Goal: Book appointment/travel/reservation

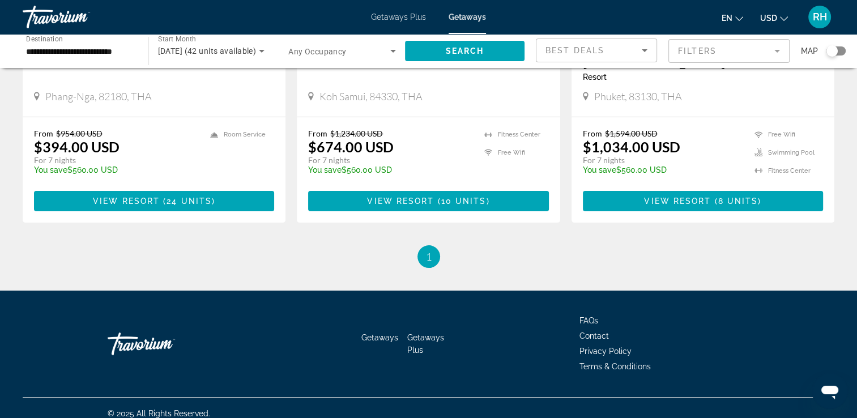
click at [370, 105] on div "Code [GEOGRAPHIC_DATA] - This is an adults only resort Koh Samui, 84330, THA" at bounding box center [428, 70] width 263 height 92
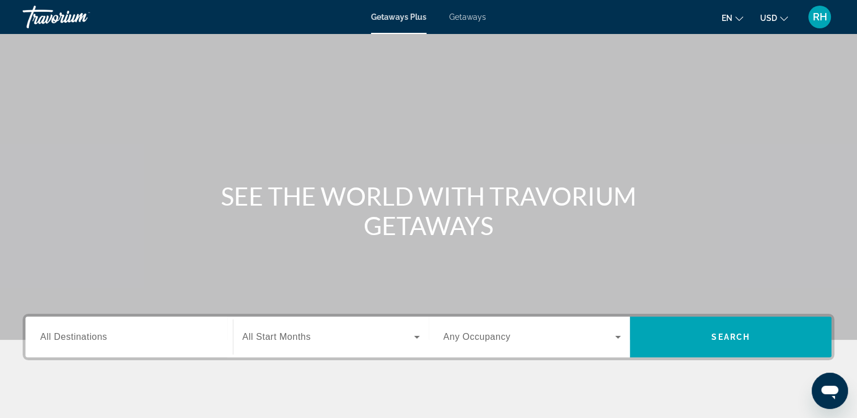
click at [95, 337] on span "All Destinations" at bounding box center [73, 337] width 67 height 10
click at [95, 337] on input "Destination All Destinations" at bounding box center [129, 338] width 178 height 14
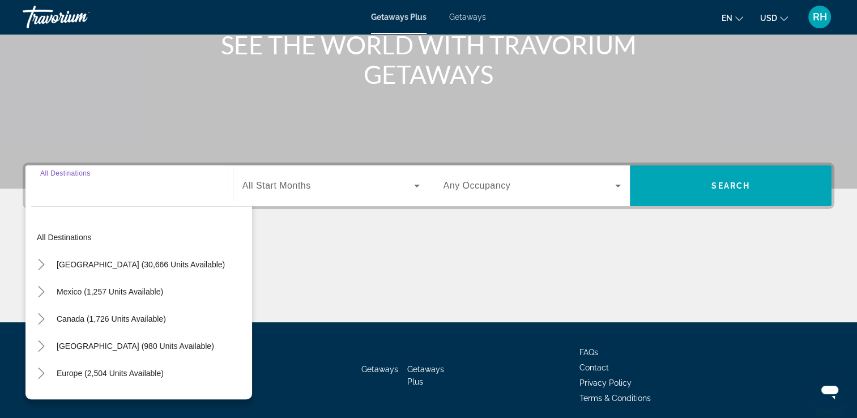
scroll to position [194, 0]
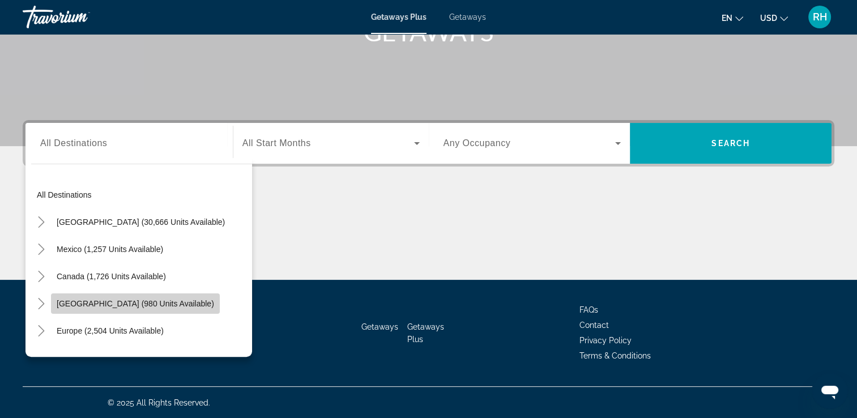
click at [88, 302] on span "Caribbean & Atlantic Islands (980 units available)" at bounding box center [135, 303] width 157 height 9
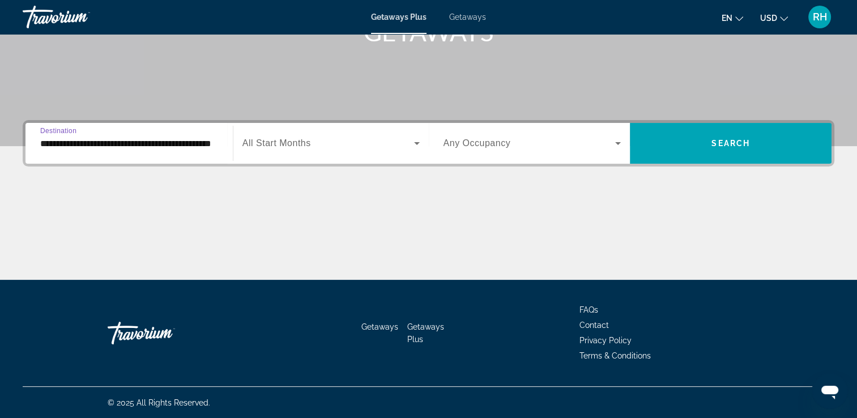
click at [121, 146] on input "**********" at bounding box center [129, 144] width 178 height 14
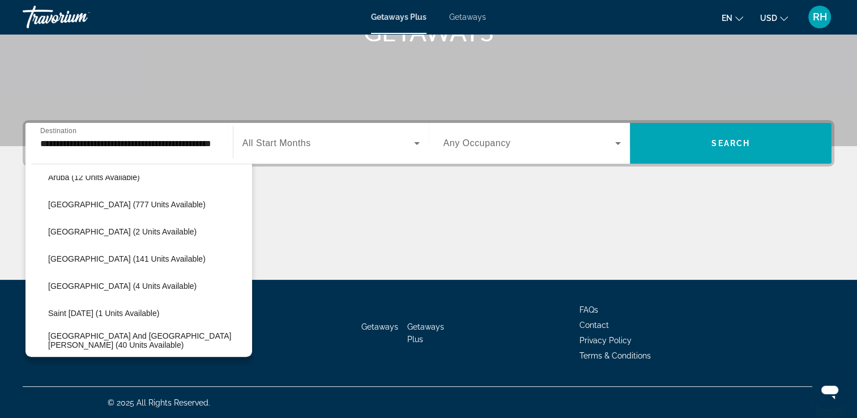
scroll to position [131, 0]
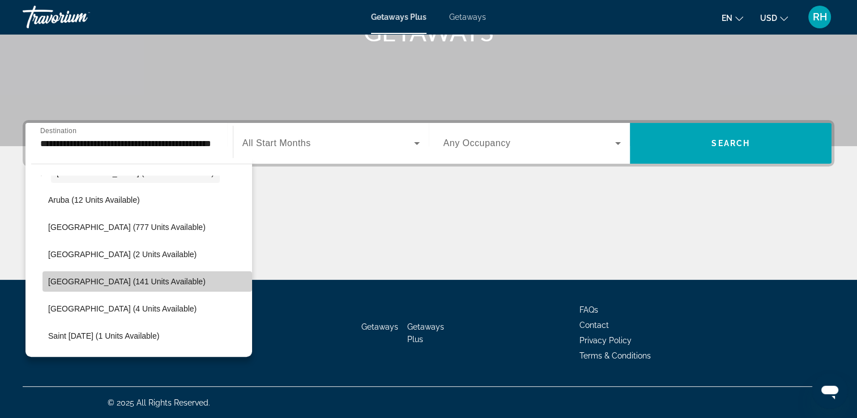
click at [152, 280] on span "Dominican Republic (141 units available)" at bounding box center [126, 281] width 157 height 9
type input "**********"
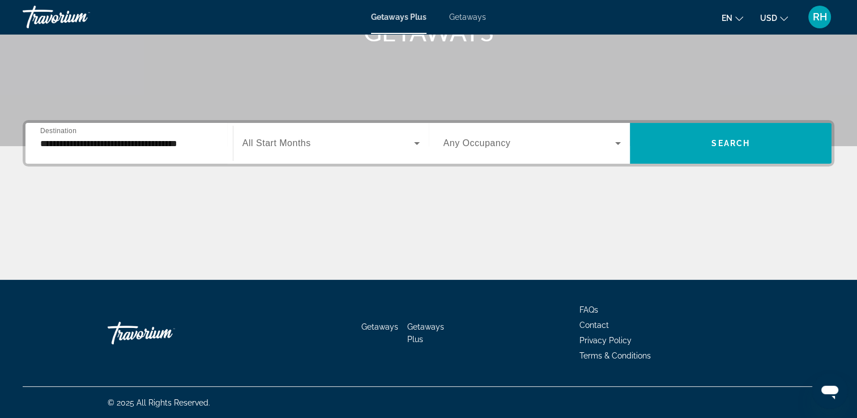
click at [305, 148] on span "All Start Months" at bounding box center [276, 143] width 69 height 10
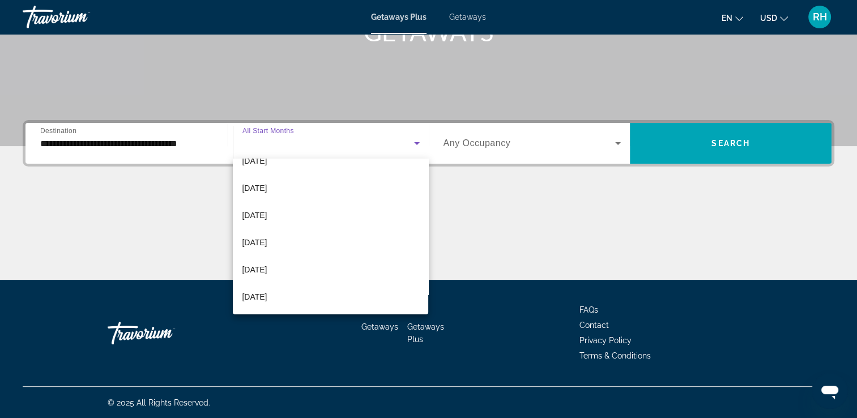
scroll to position [159, 0]
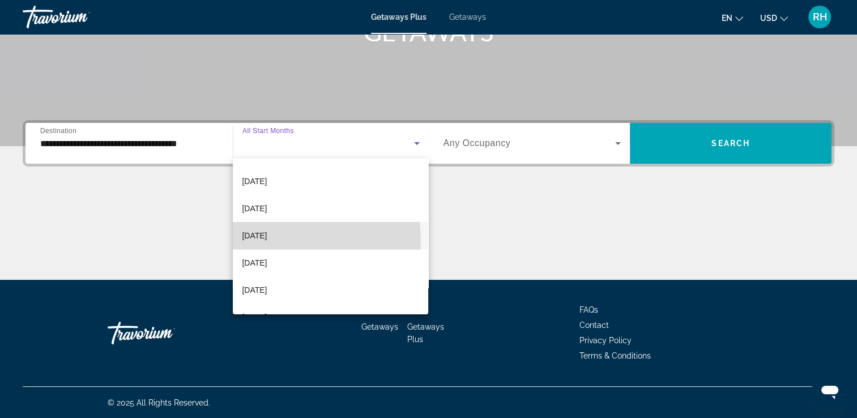
click at [267, 241] on span "April 2026" at bounding box center [254, 236] width 25 height 14
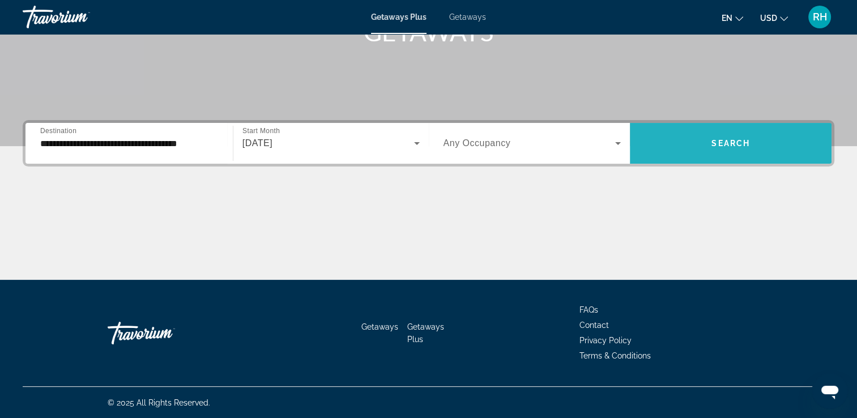
click at [688, 155] on span "Search widget" at bounding box center [731, 143] width 202 height 27
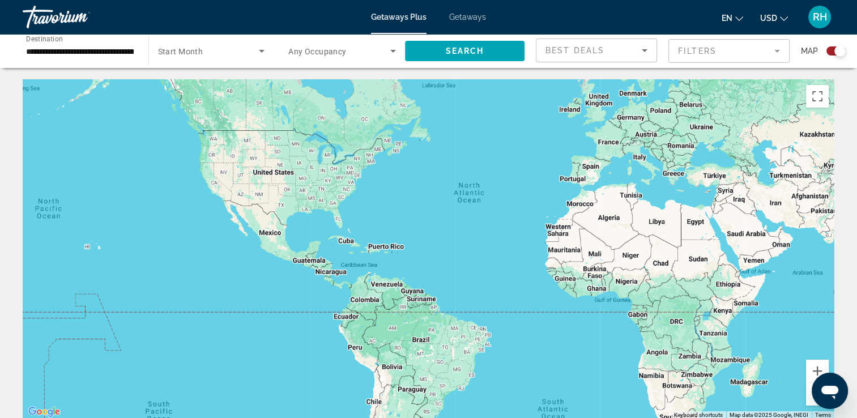
click at [466, 18] on span "Getaways" at bounding box center [467, 16] width 37 height 9
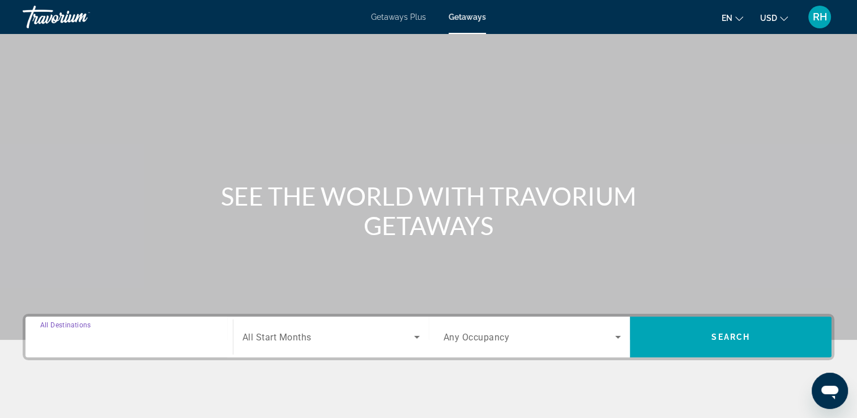
click at [132, 332] on input "Destination All Destinations" at bounding box center [129, 338] width 178 height 14
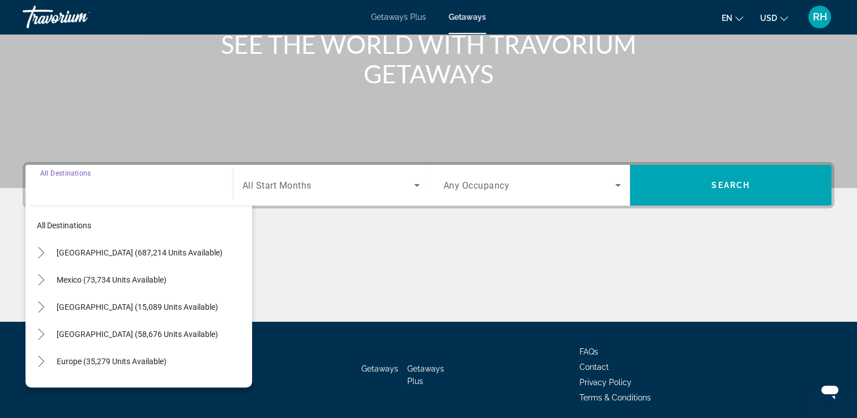
scroll to position [194, 0]
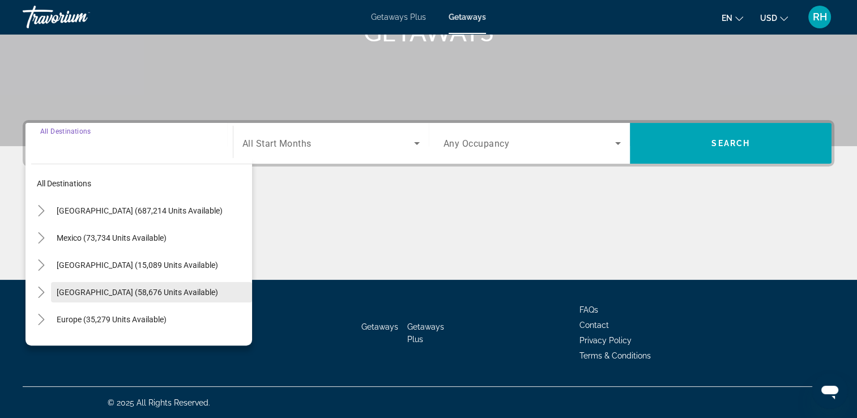
click at [92, 292] on span "Caribbean & Atlantic Islands (58,676 units available)" at bounding box center [137, 292] width 161 height 9
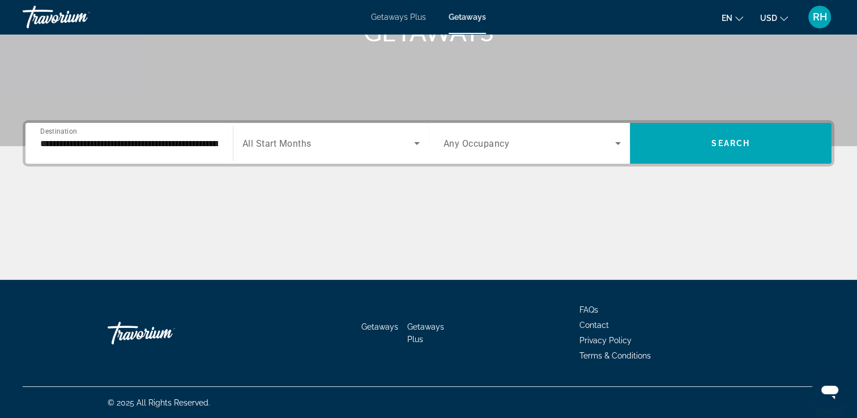
click at [117, 151] on div "**********" at bounding box center [129, 143] width 178 height 32
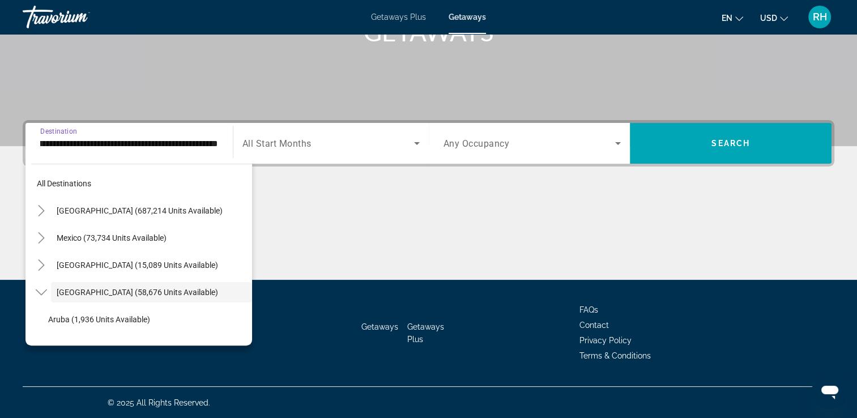
scroll to position [40, 0]
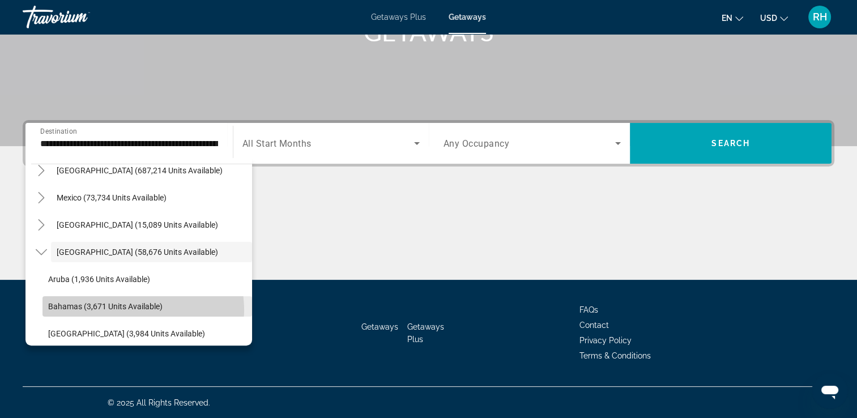
click at [136, 309] on span "Bahamas (3,671 units available)" at bounding box center [105, 306] width 114 height 9
type input "**********"
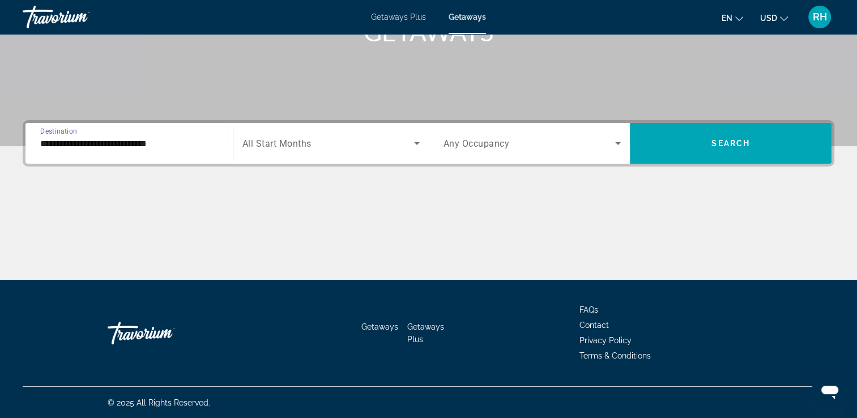
scroll to position [0, 0]
click at [311, 140] on span "All Start Months" at bounding box center [276, 143] width 69 height 11
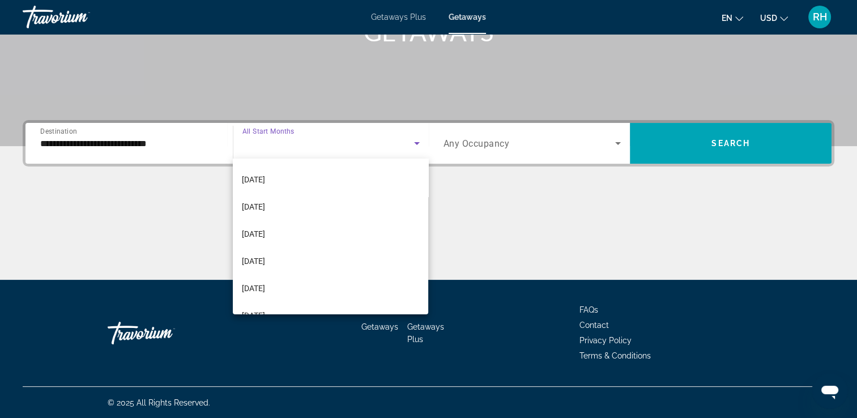
scroll to position [113, 0]
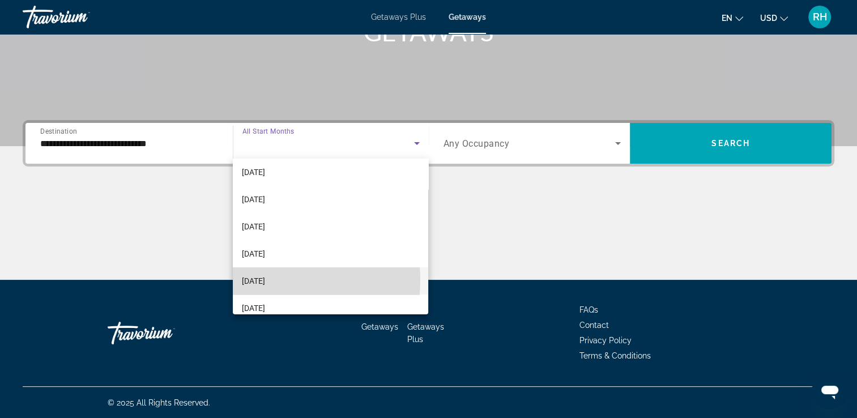
click at [264, 280] on span "April 2026" at bounding box center [253, 281] width 23 height 14
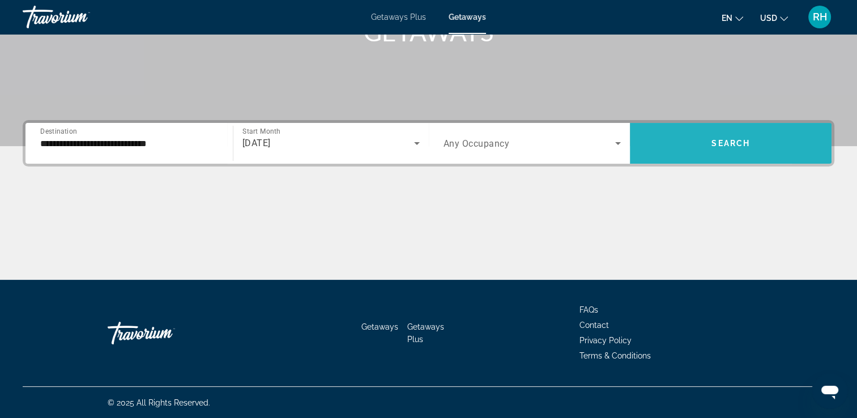
click at [669, 134] on span "Search widget" at bounding box center [731, 143] width 202 height 27
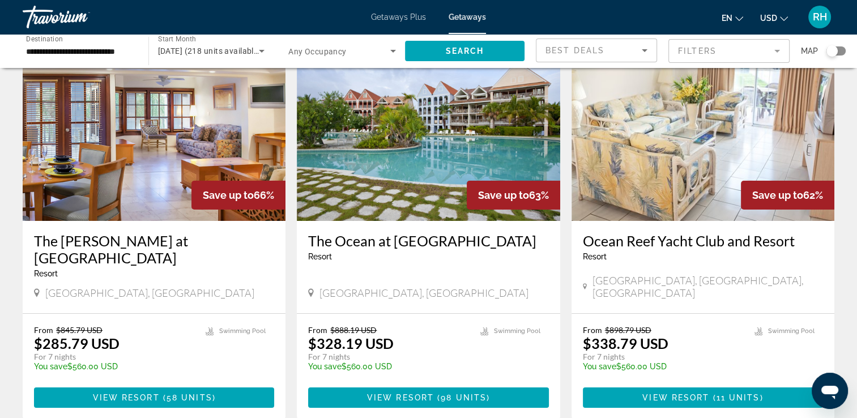
scroll to position [68, 0]
click at [373, 393] on span "View Resort" at bounding box center [400, 397] width 67 height 9
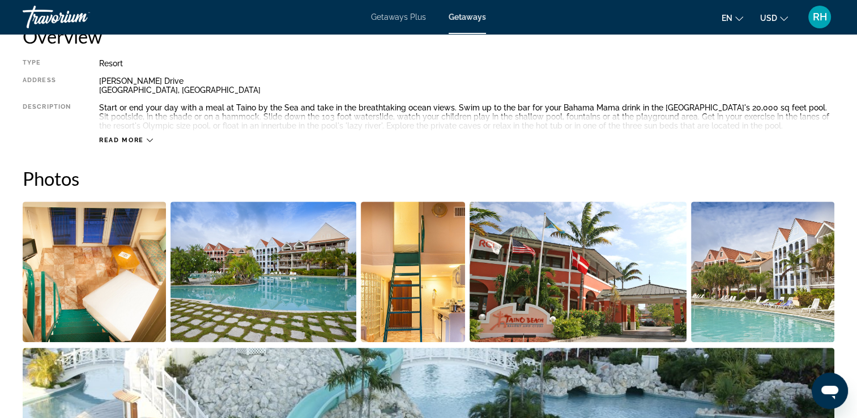
scroll to position [404, 0]
